Goal: Find specific page/section: Find specific page/section

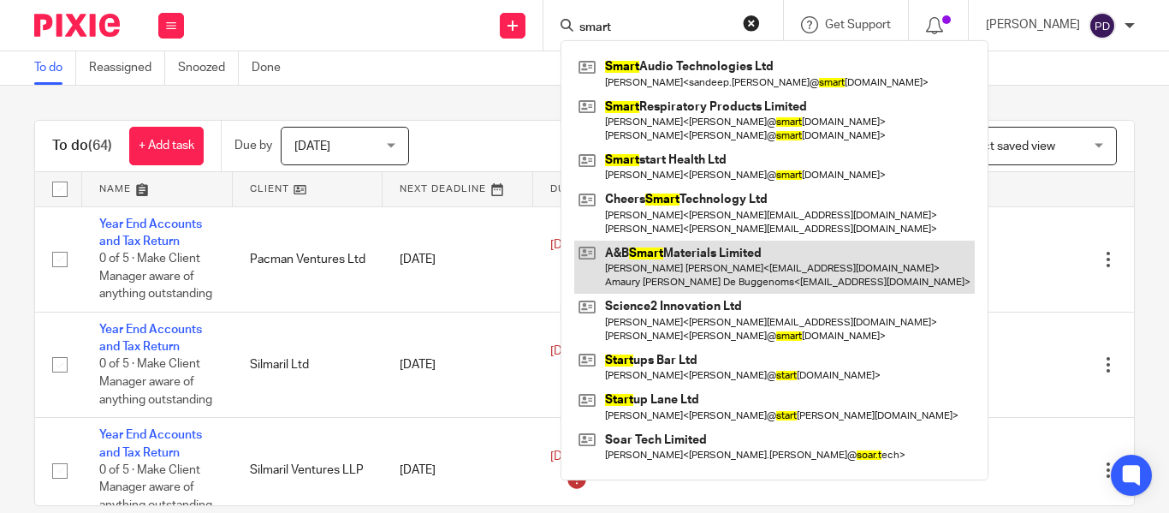
type input "smart"
click at [641, 261] on link at bounding box center [774, 266] width 401 height 53
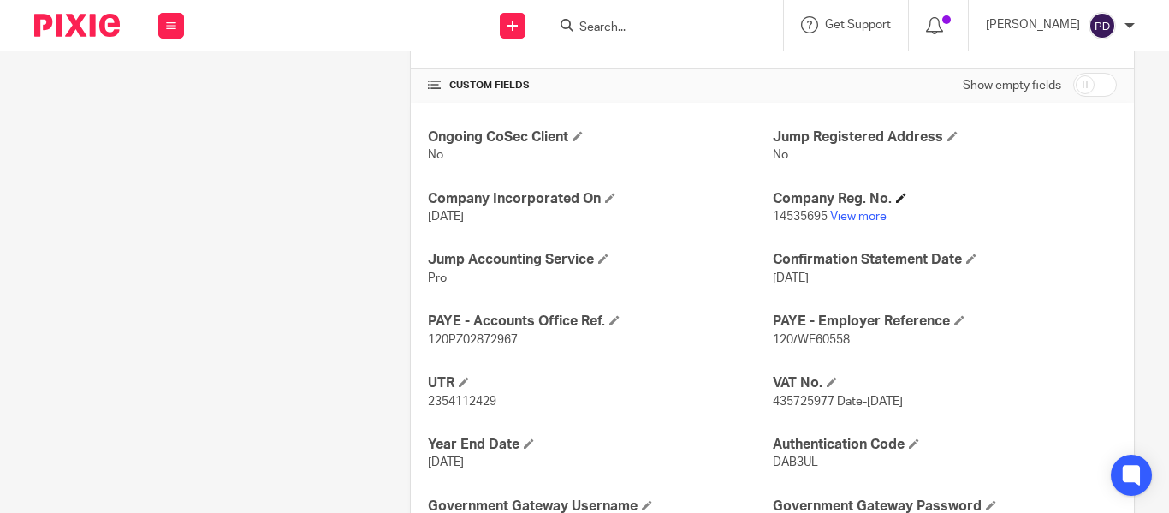
scroll to position [599, 0]
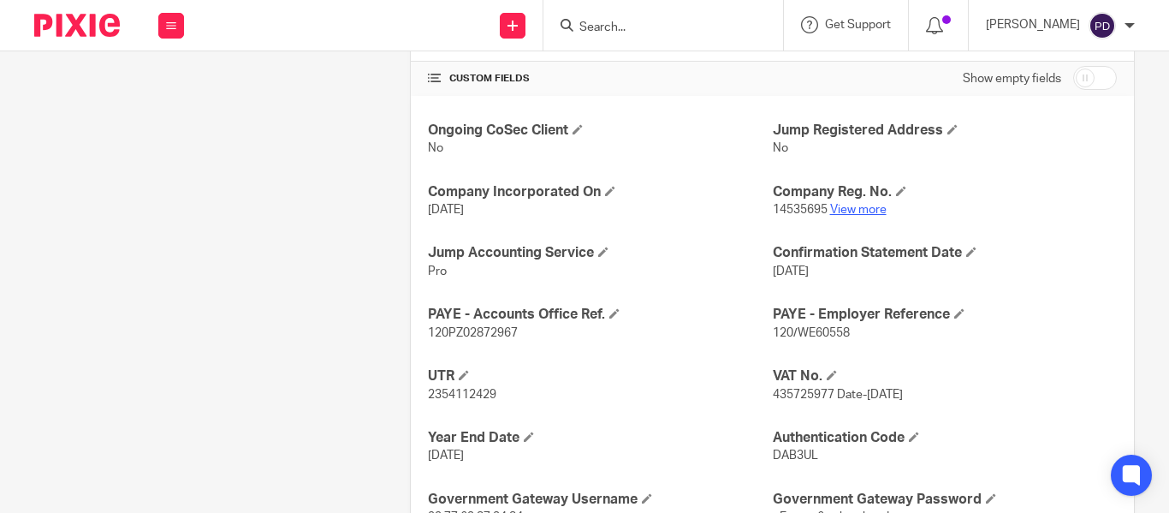
click at [852, 211] on link "View more" at bounding box center [858, 210] width 56 height 12
